Goal: Check status

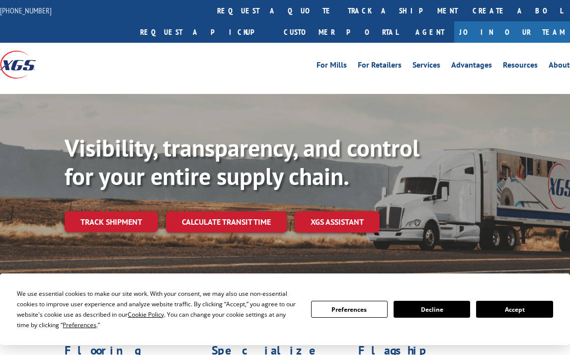
scroll to position [199, 0]
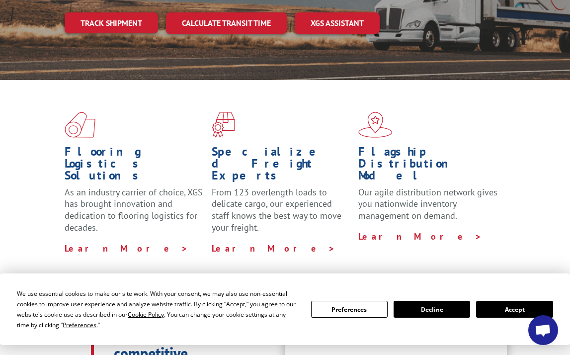
drag, startPoint x: 515, startPoint y: 313, endPoint x: 512, endPoint y: 309, distance: 5.1
click at [515, 313] on button "Accept" at bounding box center [514, 309] width 77 height 17
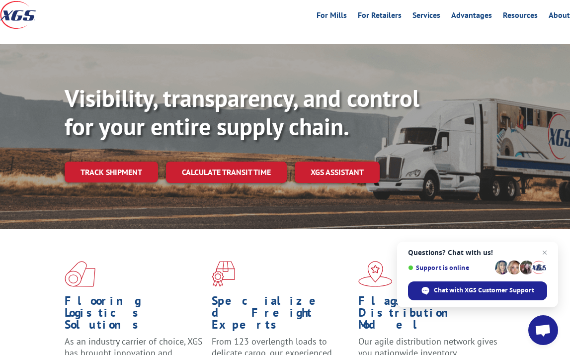
scroll to position [0, 0]
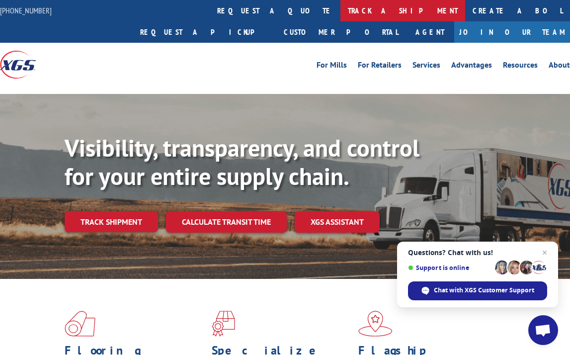
click at [341, 12] on link "track a shipment" at bounding box center [403, 10] width 125 height 21
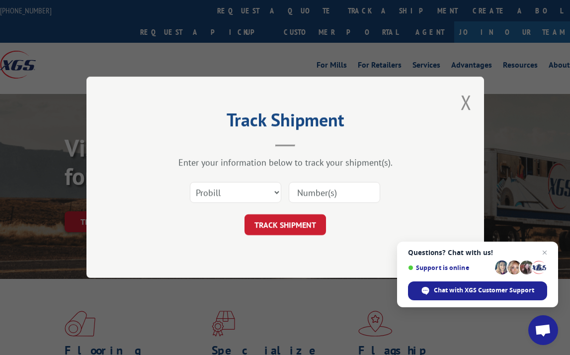
click at [329, 192] on input at bounding box center [334, 192] width 91 height 21
click at [270, 196] on select "Select category... Probill BOL PO" at bounding box center [235, 192] width 91 height 21
click at [329, 194] on input at bounding box center [334, 192] width 91 height 21
type input "2554982"
click button "TRACK SHIPMENT" at bounding box center [286, 225] width 82 height 21
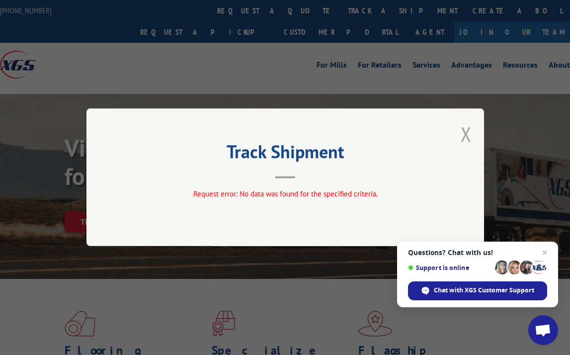
click at [471, 131] on button "Close modal" at bounding box center [466, 134] width 11 height 26
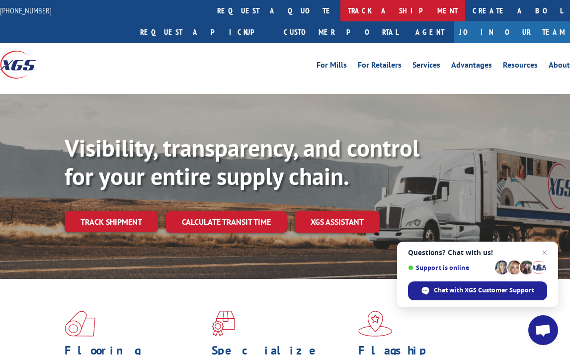
click at [341, 15] on link "track a shipment" at bounding box center [403, 10] width 125 height 21
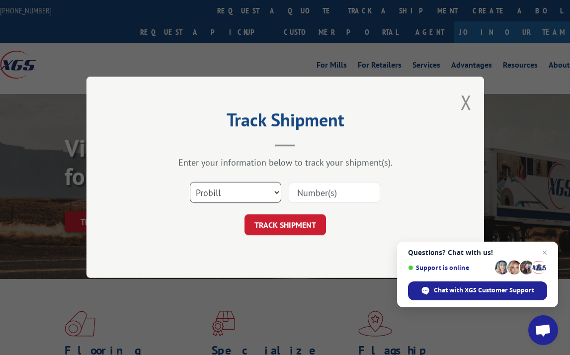
click at [255, 187] on select "Select category... Probill BOL PO" at bounding box center [235, 192] width 91 height 21
select select "bol"
click at [190, 182] on select "Select category... Probill BOL PO" at bounding box center [235, 192] width 91 height 21
click at [303, 197] on input at bounding box center [334, 192] width 91 height 21
paste input "2554982"
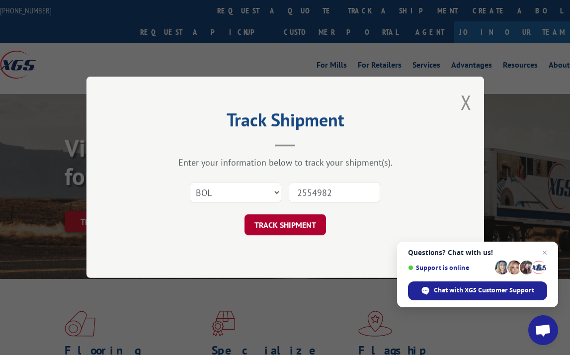
type input "2554982"
click at [298, 221] on button "TRACK SHIPMENT" at bounding box center [286, 225] width 82 height 21
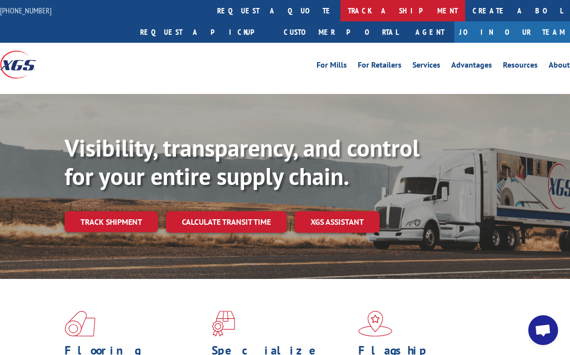
click at [341, 13] on link "track a shipment" at bounding box center [403, 10] width 125 height 21
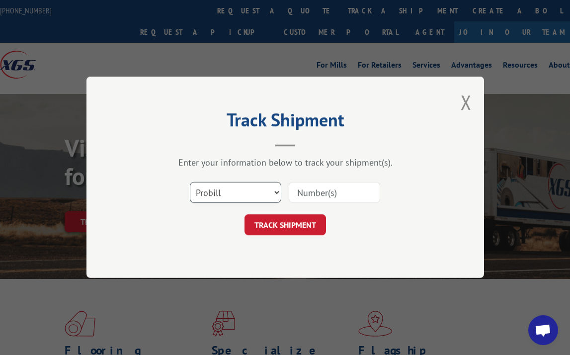
click at [270, 191] on select "Select category... Probill BOL PO" at bounding box center [235, 192] width 91 height 21
select select "bol"
click at [190, 182] on select "Select category... Probill BOL PO" at bounding box center [235, 192] width 91 height 21
click at [338, 193] on input at bounding box center [334, 192] width 91 height 21
paste input "2554982"
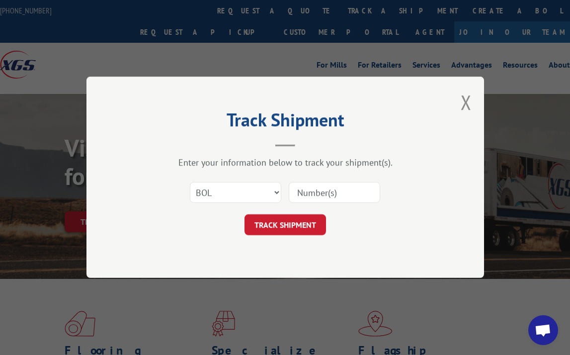
type input "2554982"
click button "TRACK SHIPMENT" at bounding box center [286, 225] width 82 height 21
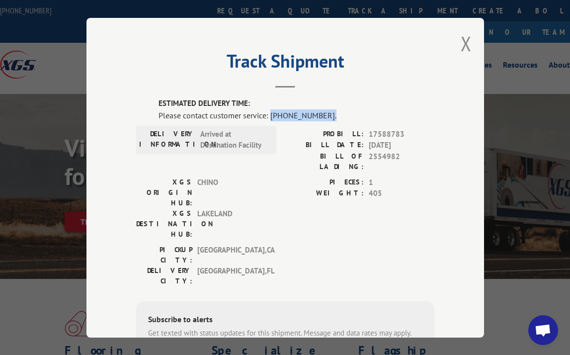
drag, startPoint x: 266, startPoint y: 112, endPoint x: 319, endPoint y: 111, distance: 53.2
click at [319, 111] on div "Please contact customer service: [PHONE_NUMBER]." at bounding box center [297, 115] width 276 height 12
copy div "[PHONE_NUMBER]."
click at [268, 130] on div "DELIVERY INFORMATION: Arrived at Destination Facility" at bounding box center [206, 139] width 134 height 22
click at [282, 119] on div "ESTIMATED DELIVERY TIME: Please contact customer service: [PHONE_NUMBER]. DELIV…" at bounding box center [285, 267] width 298 height 338
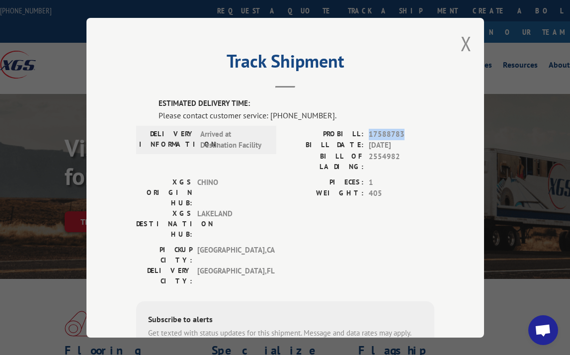
drag, startPoint x: 366, startPoint y: 130, endPoint x: 417, endPoint y: 130, distance: 51.2
click at [417, 130] on span "17588783" at bounding box center [402, 133] width 66 height 11
copy span "17588783"
click at [462, 39] on button "Close modal" at bounding box center [466, 43] width 11 height 26
